Goal: Go to known website: Access a specific website the user already knows

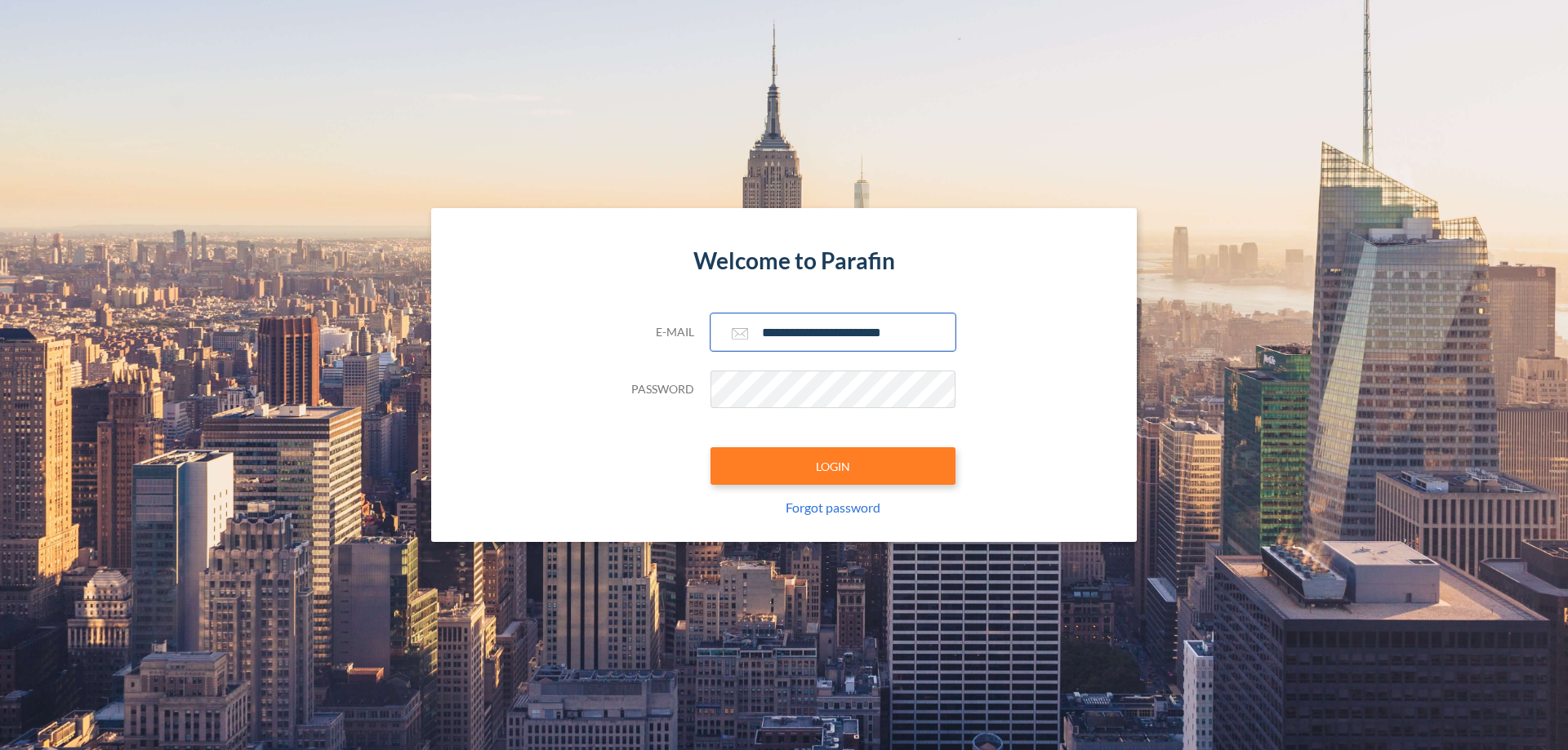
type input "**********"
click at [833, 467] on button "LOGIN" at bounding box center [833, 467] width 245 height 37
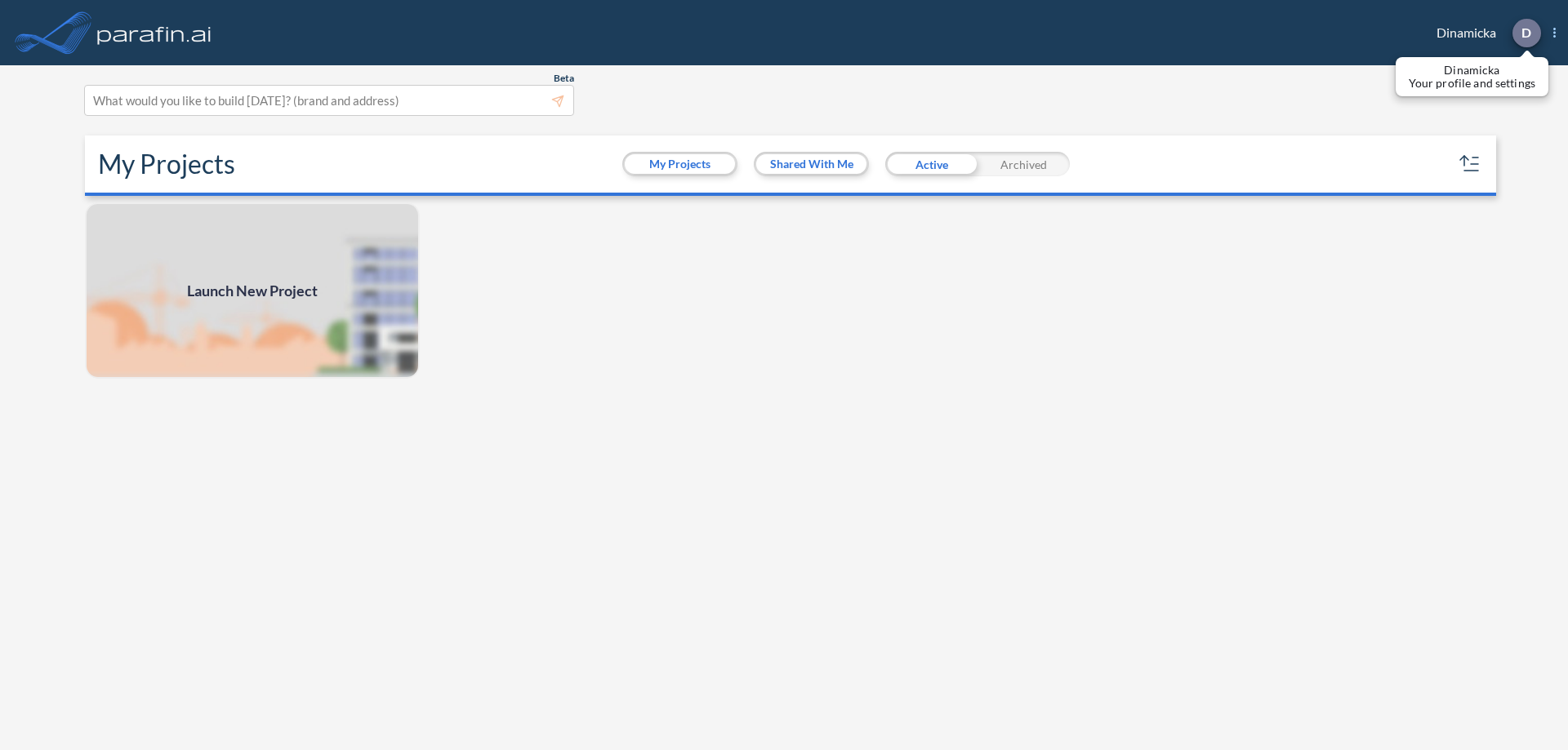
click at [1526, 32] on p "D" at bounding box center [1527, 32] width 10 height 15
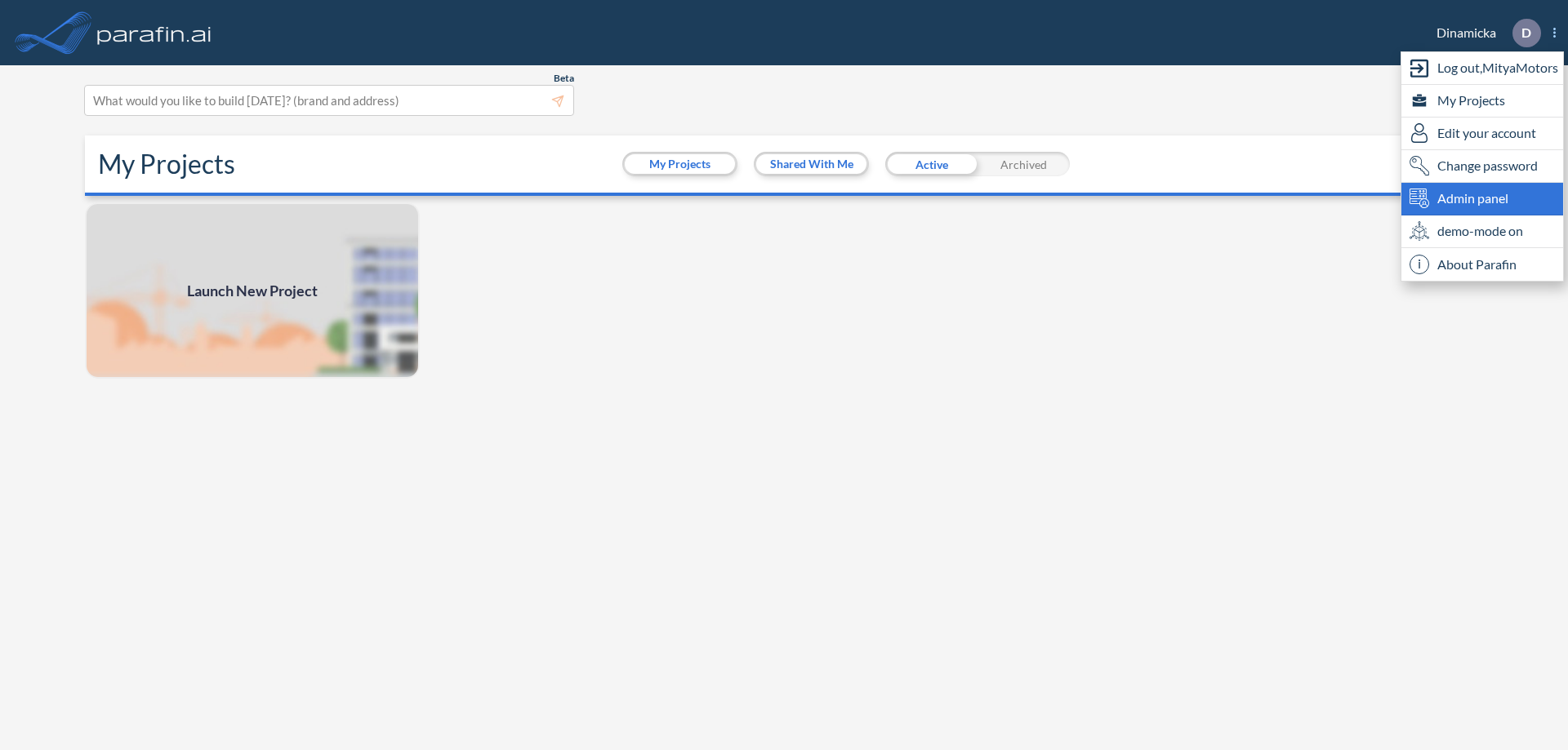
click at [1482, 199] on span "Admin panel" at bounding box center [1473, 199] width 71 height 20
